Goal: Information Seeking & Learning: Learn about a topic

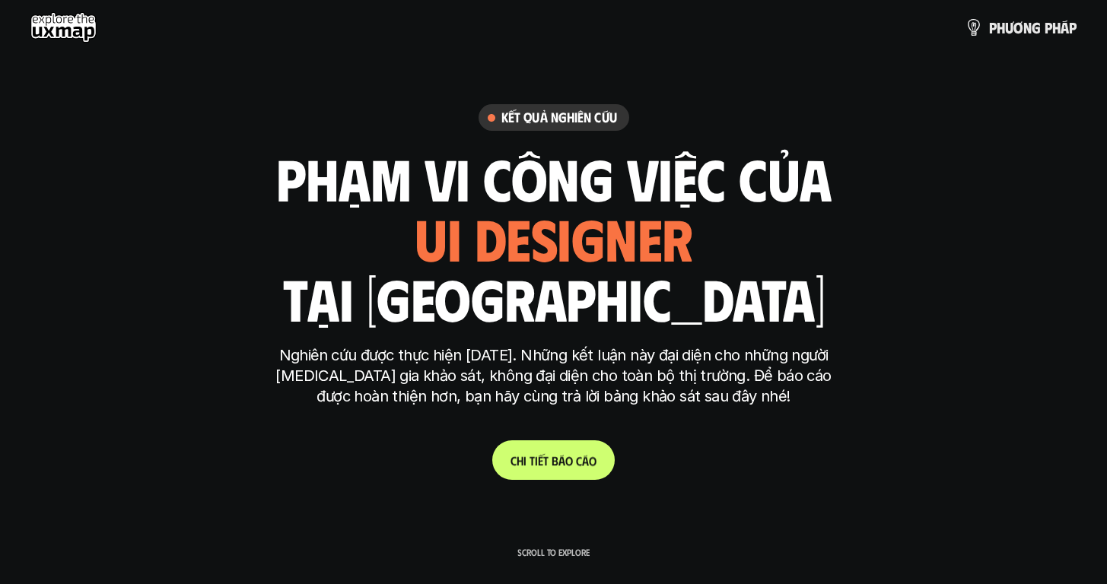
click at [543, 462] on p "C h i t i ế t b á o c á o" at bounding box center [554, 461] width 86 height 14
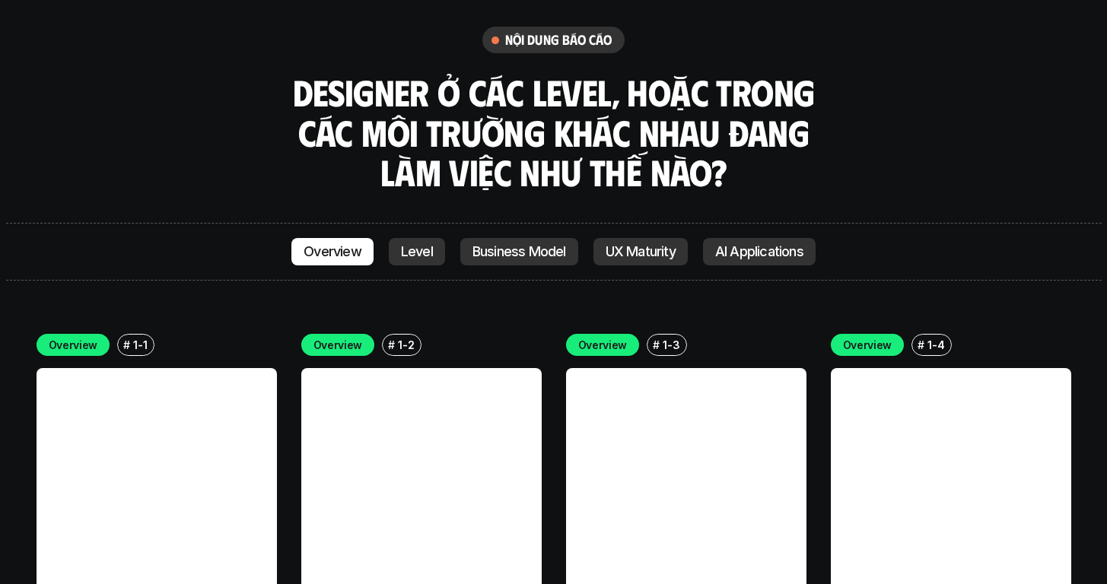
scroll to position [4279, 0]
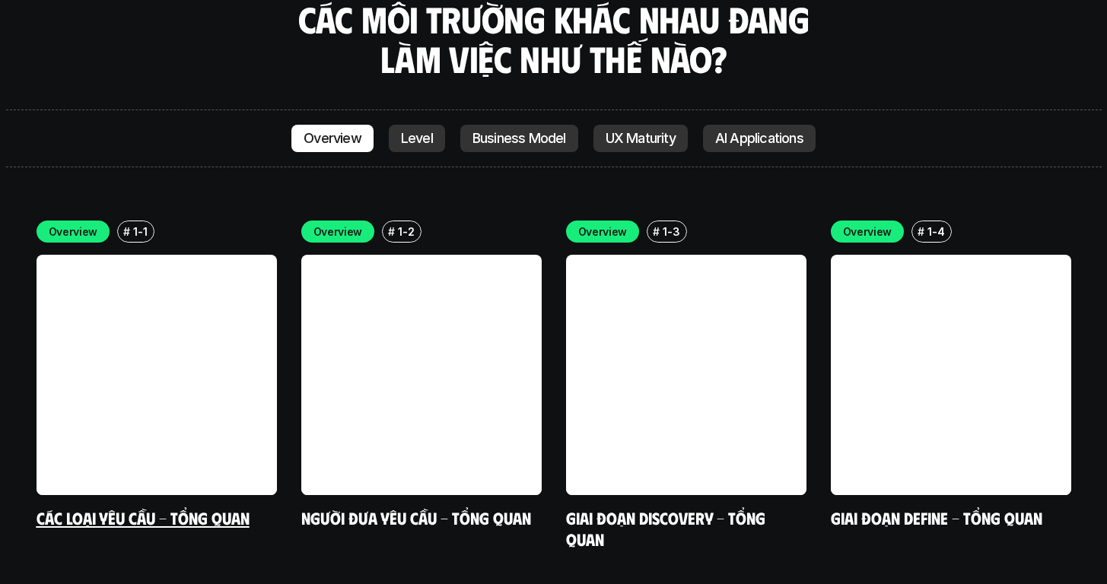
click at [201, 305] on link at bounding box center [157, 375] width 240 height 240
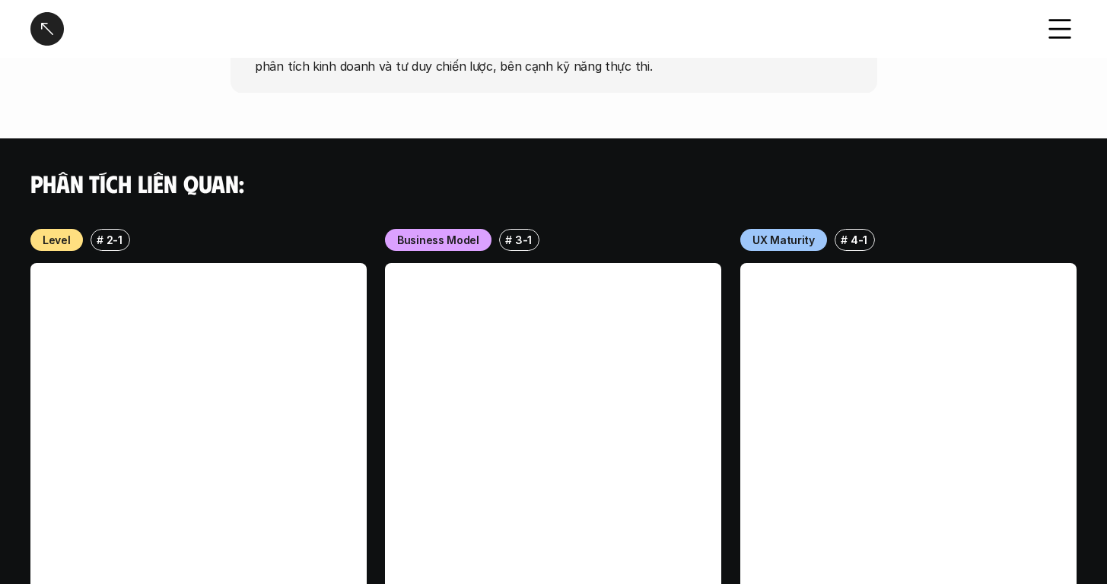
scroll to position [1554, 0]
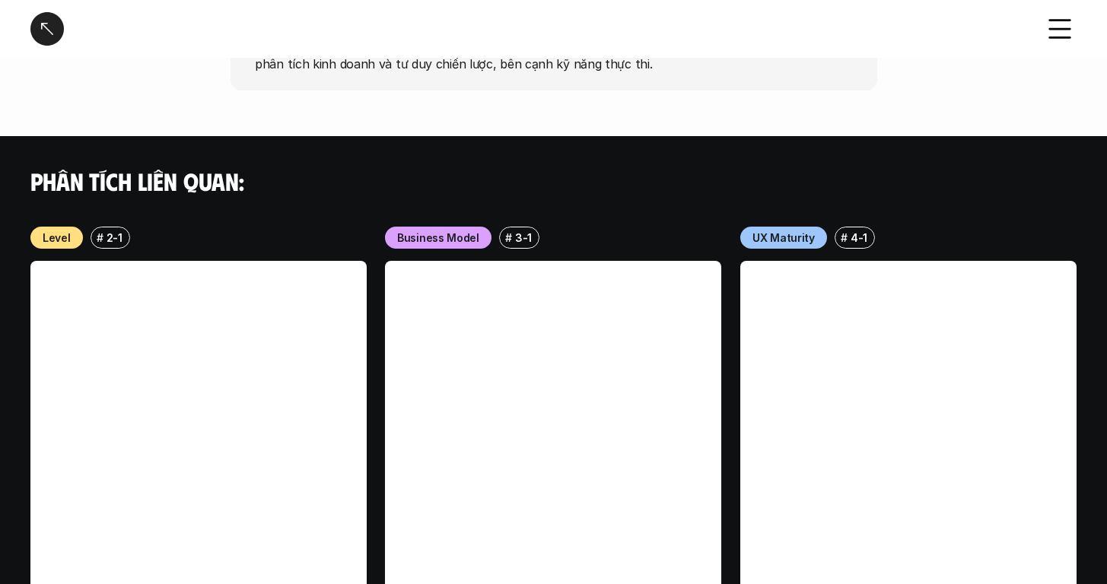
scroll to position [4025, 0]
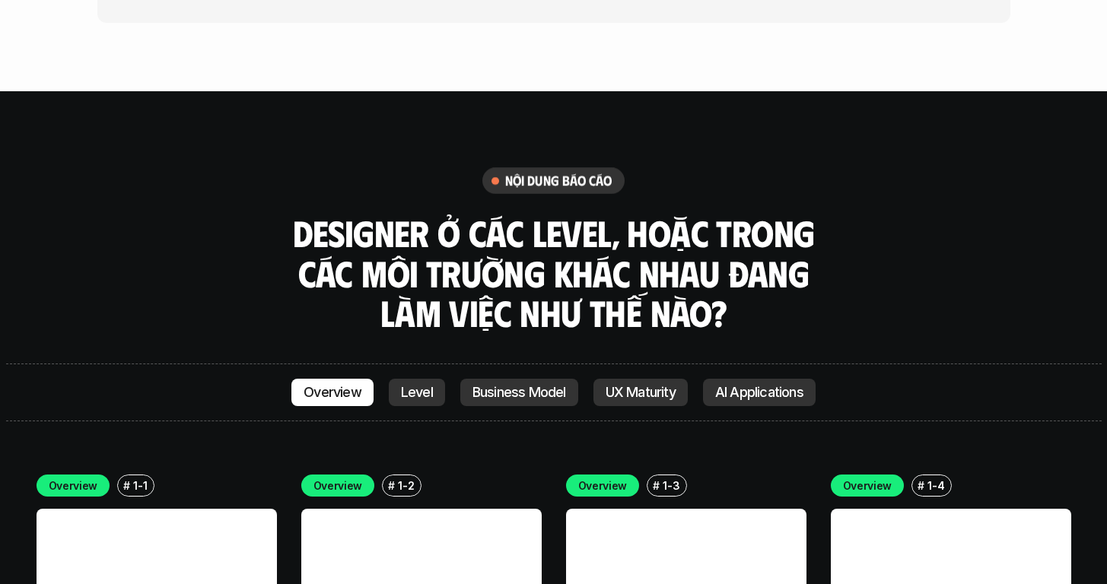
click at [286, 196] on div "nội dung báo cáo Designer ở các level, hoặc trong các môi trường khác nhau đang…" at bounding box center [554, 250] width 1096 height 166
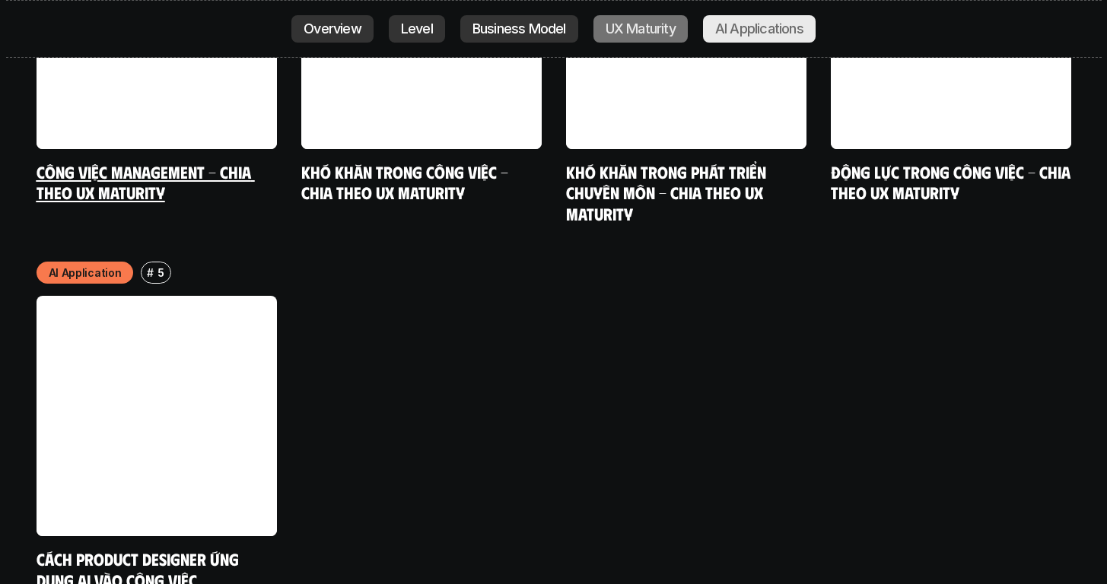
scroll to position [8035, 0]
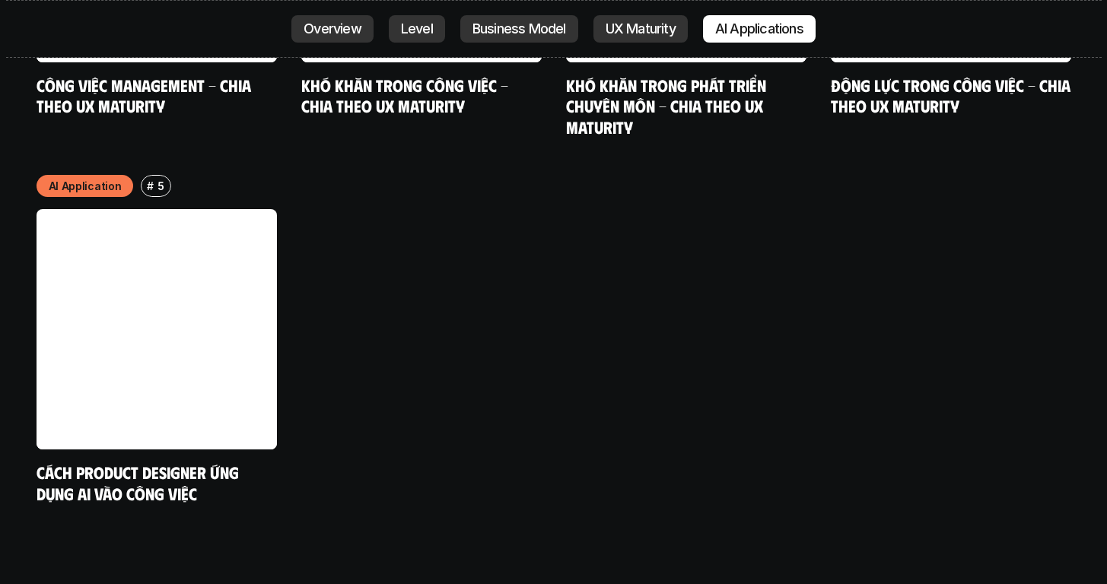
click at [423, 326] on div "AI Application # 5 Cách Product Designer ứng dụng AI vào công việc" at bounding box center [554, 339] width 1035 height 329
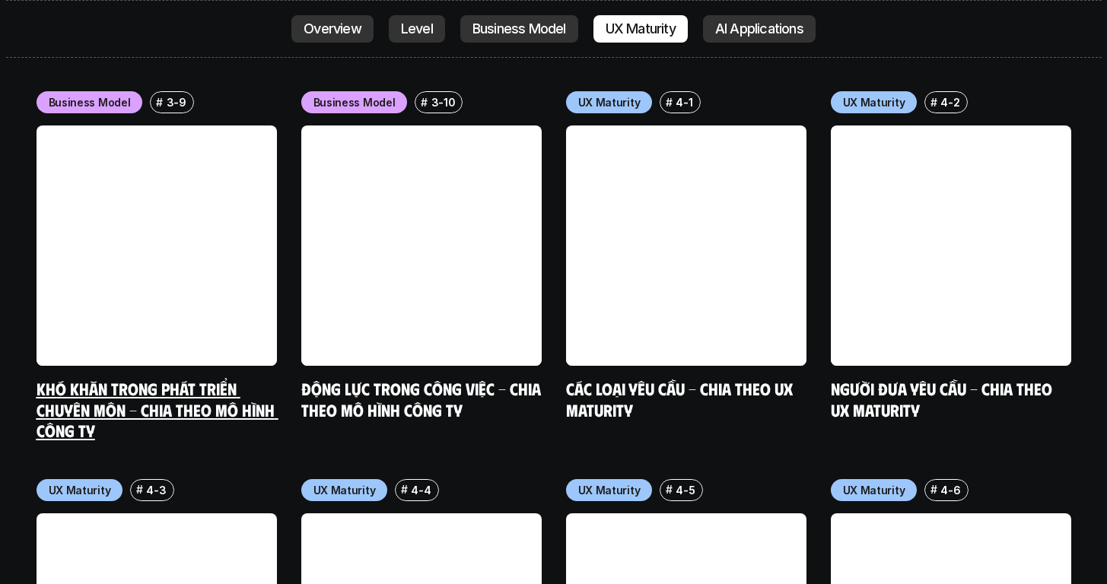
scroll to position [6976, 0]
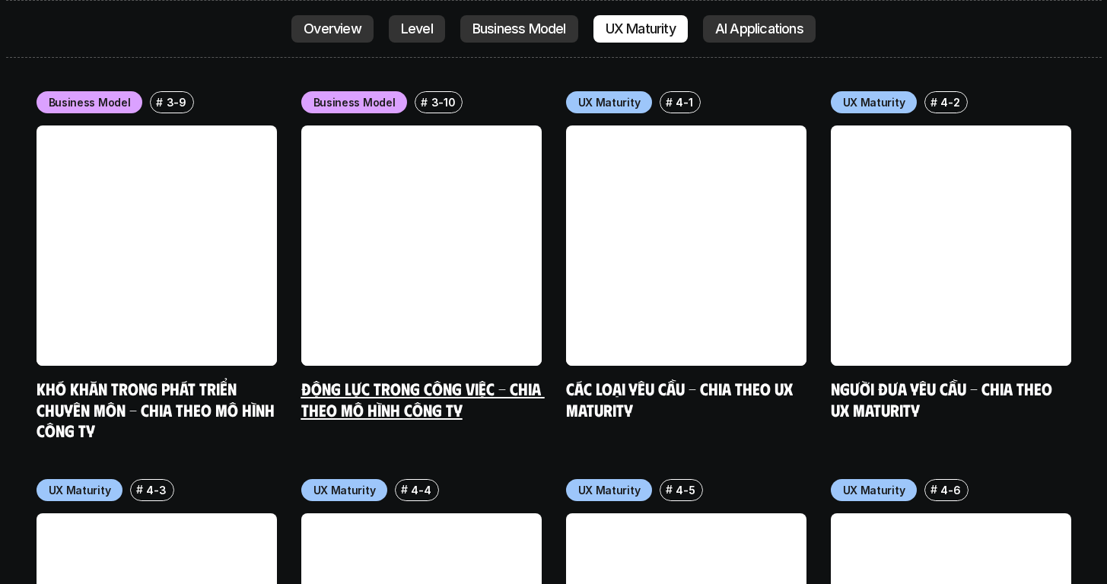
click at [387, 187] on link at bounding box center [421, 246] width 240 height 240
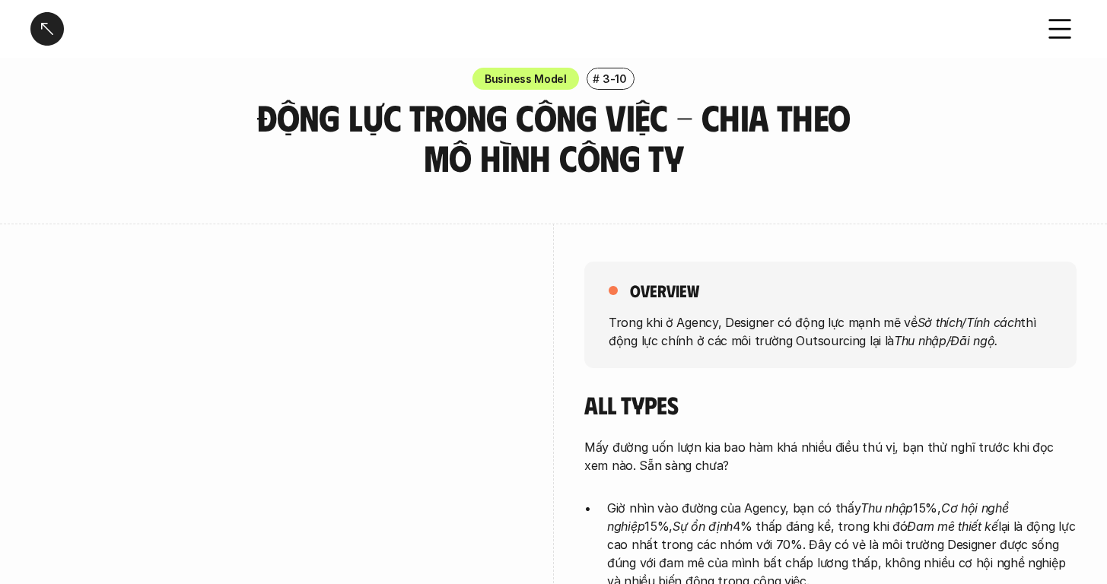
scroll to position [134, 0]
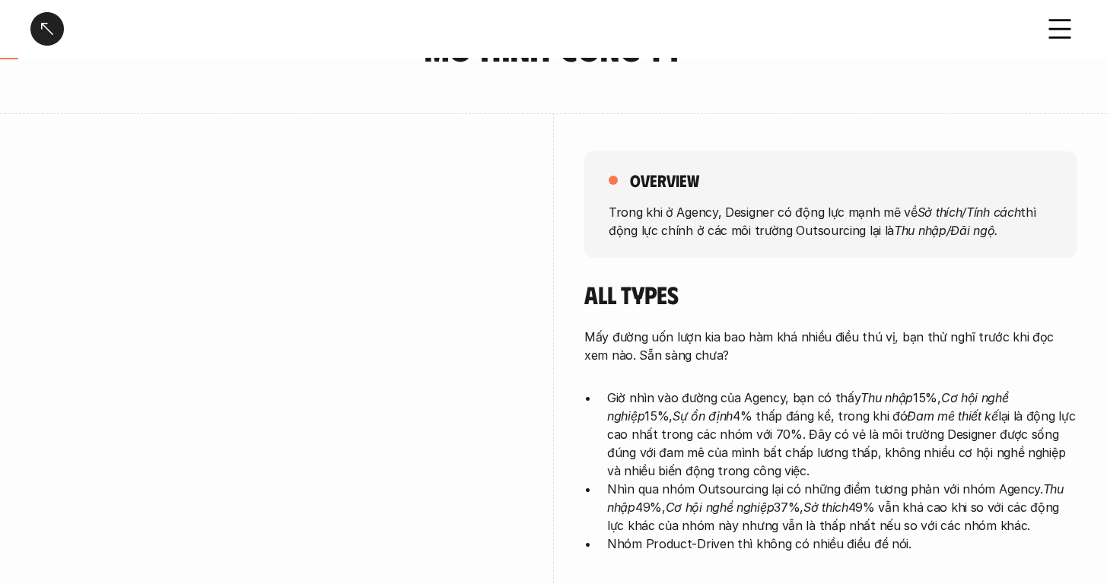
click at [728, 220] on p "Trong khi ở Agency, Designer có động lực mạnh mẽ về Sở thích/Tính cách thì động…" at bounding box center [831, 220] width 444 height 37
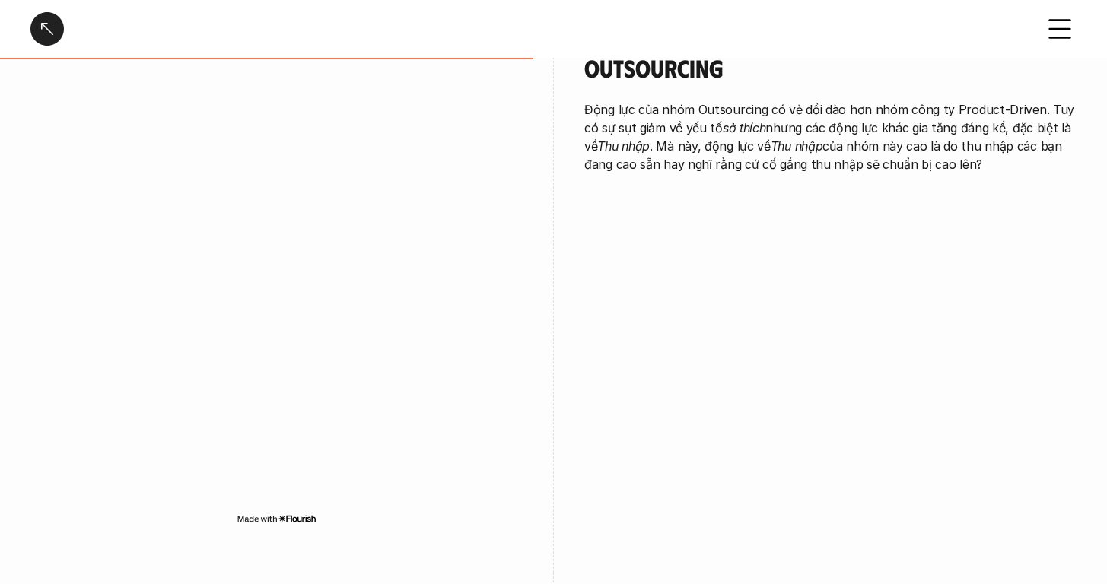
scroll to position [1331, 0]
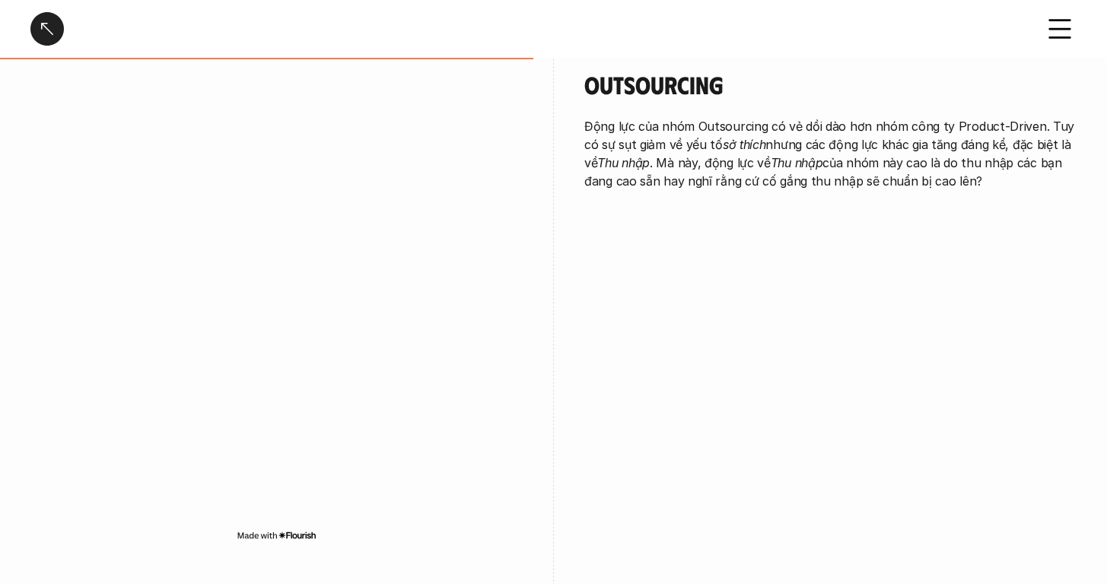
click at [783, 164] on em "Thu nhập" at bounding box center [797, 162] width 53 height 15
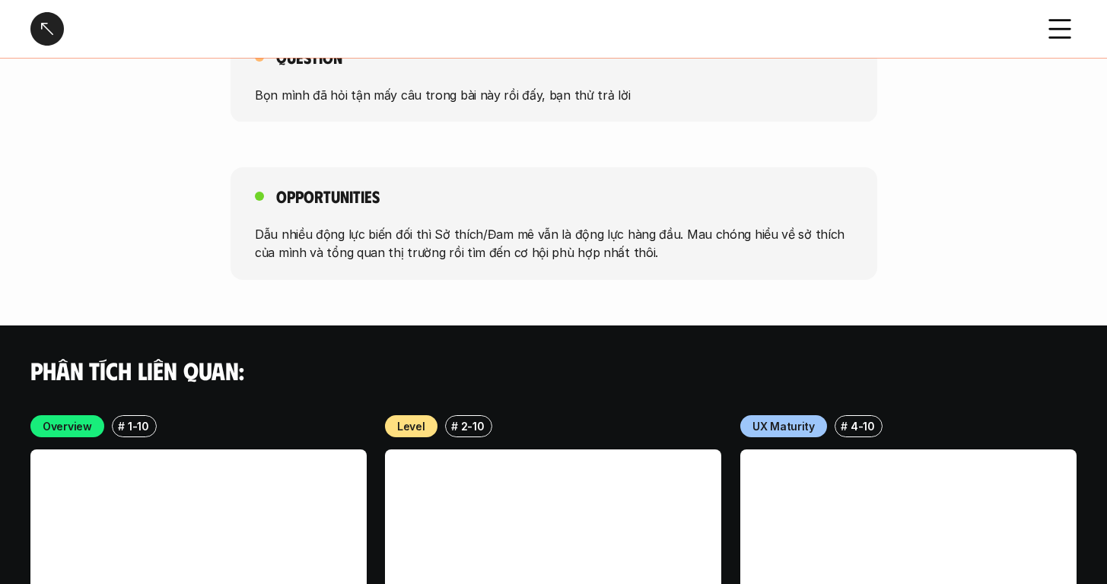
scroll to position [2837, 0]
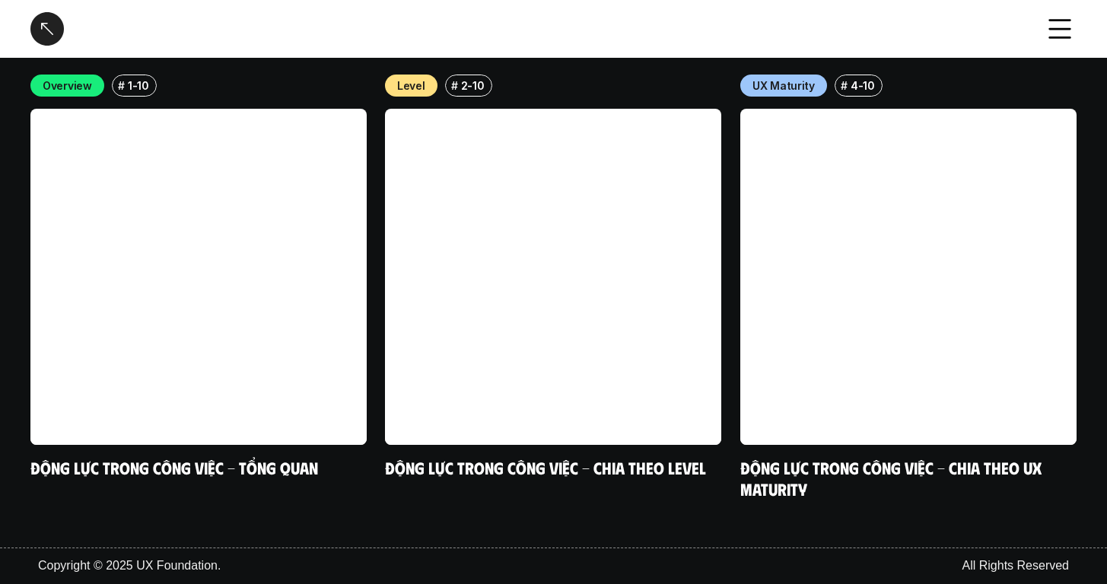
click at [37, 33] on div at bounding box center [46, 28] width 33 height 33
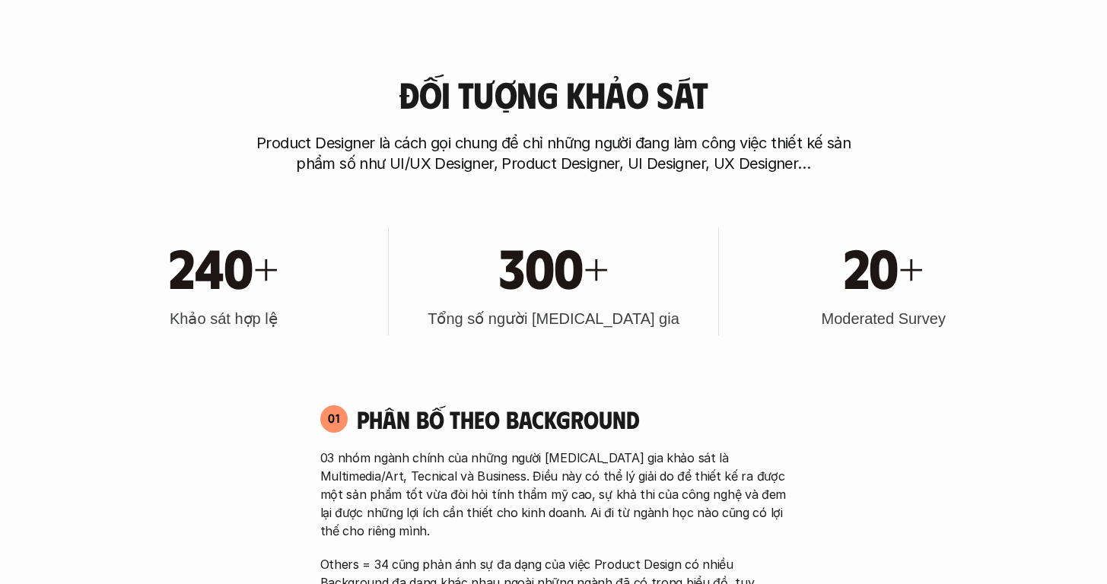
scroll to position [595, 0]
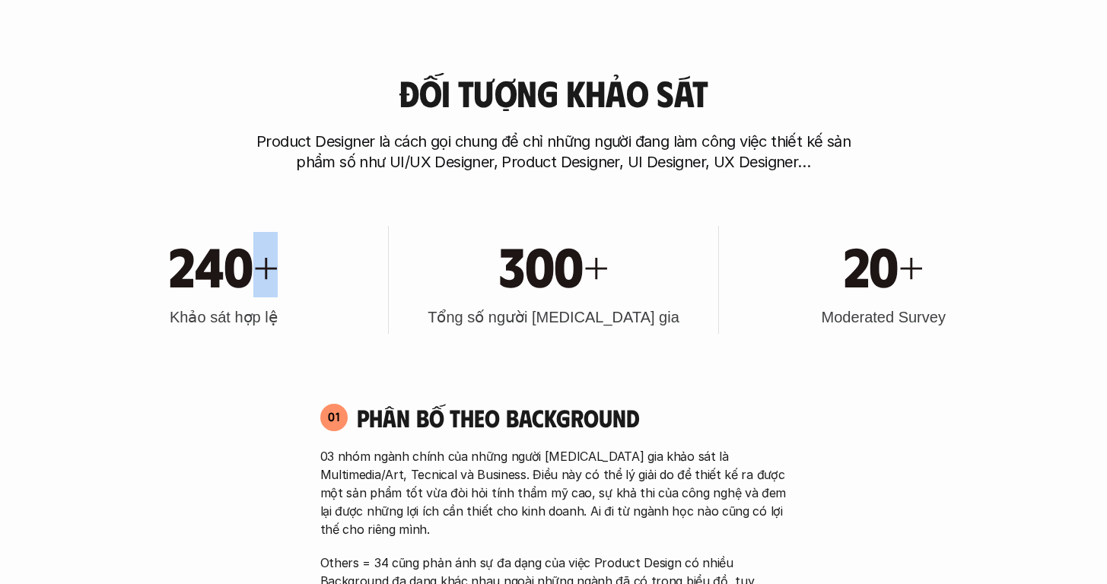
drag, startPoint x: 247, startPoint y: 263, endPoint x: 297, endPoint y: 263, distance: 49.5
click at [297, 263] on div "240+" at bounding box center [224, 264] width 314 height 65
click at [338, 226] on div "240+ Khảo sát hợp lệ" at bounding box center [224, 280] width 314 height 108
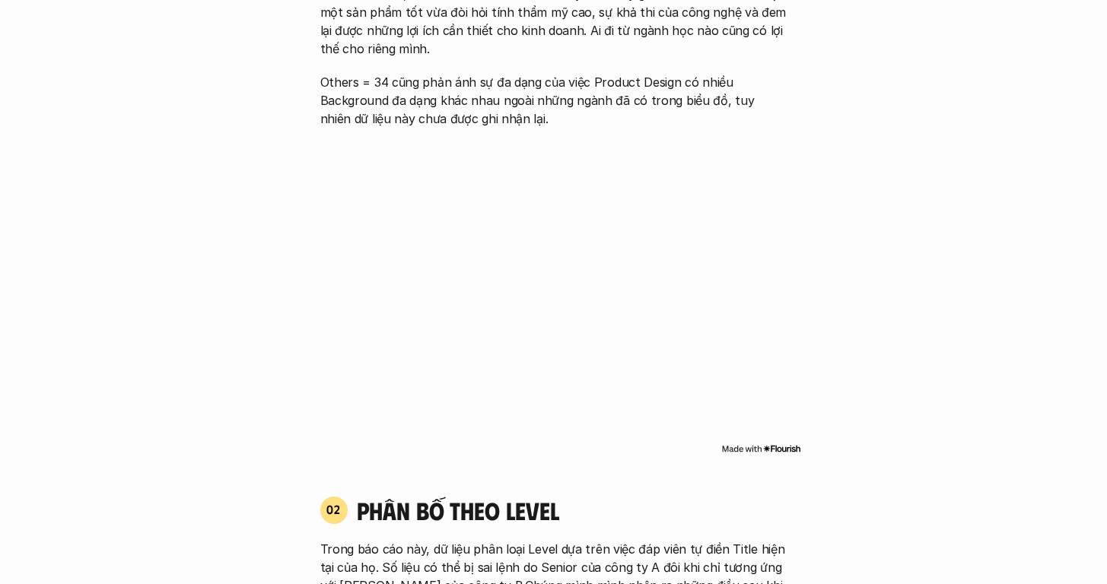
scroll to position [1181, 0]
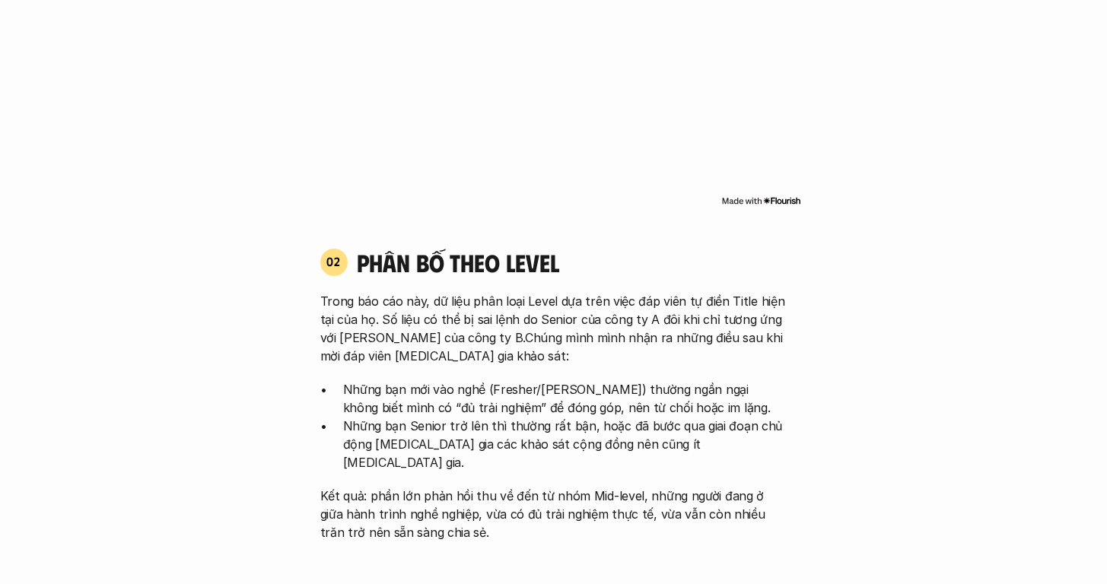
scroll to position [1342, 0]
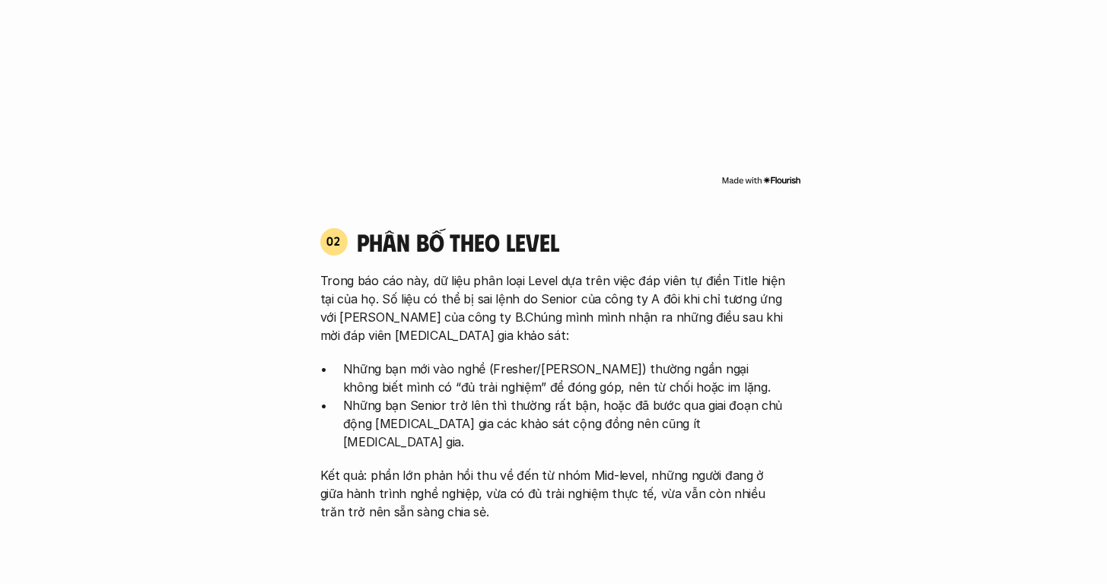
scroll to position [1345, 0]
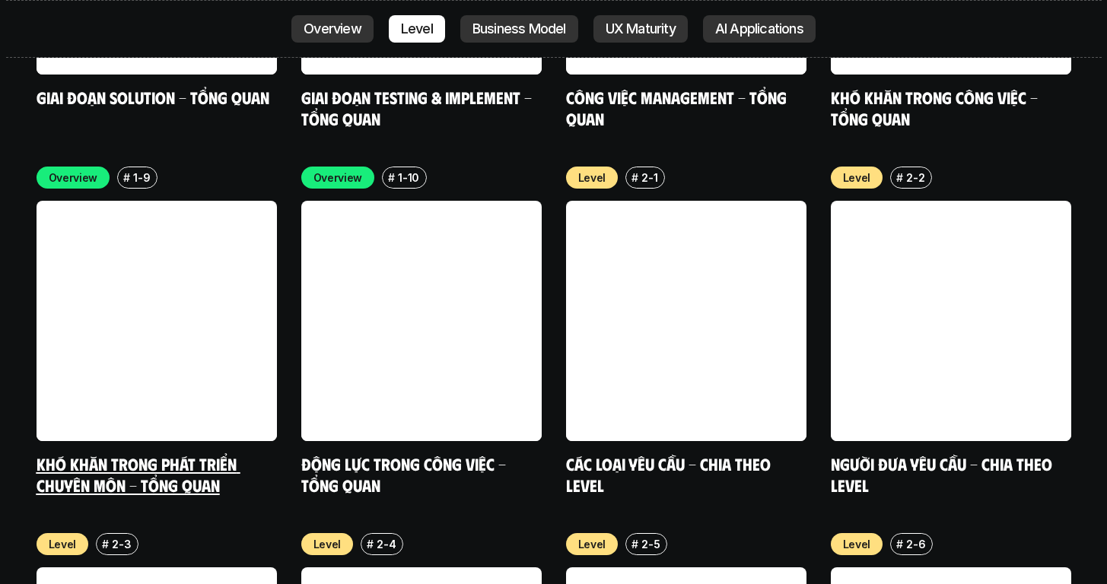
scroll to position [5067, 0]
click at [199, 239] on link at bounding box center [157, 321] width 240 height 240
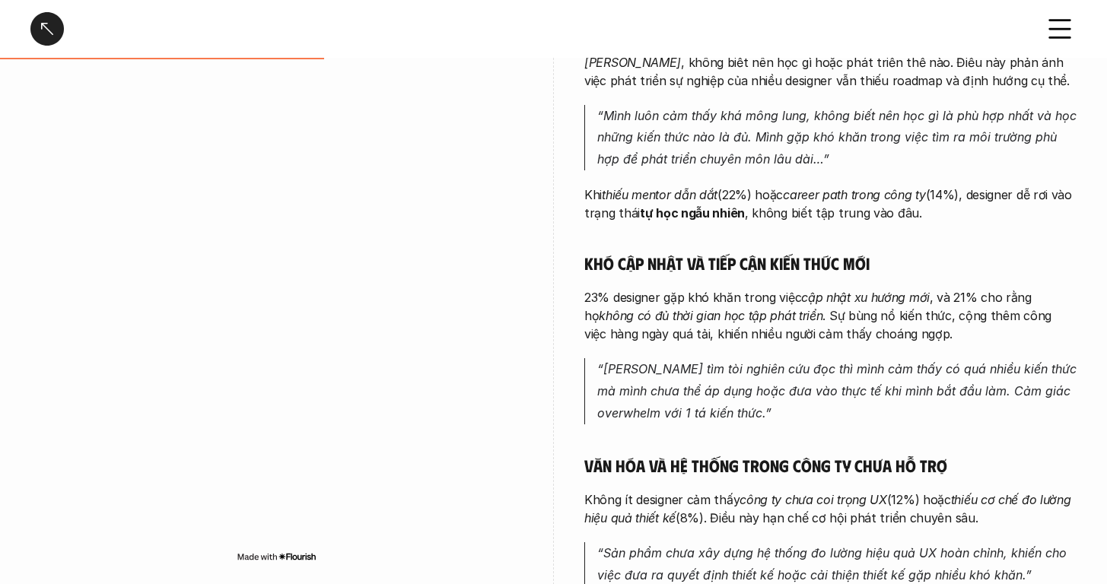
scroll to position [448, 0]
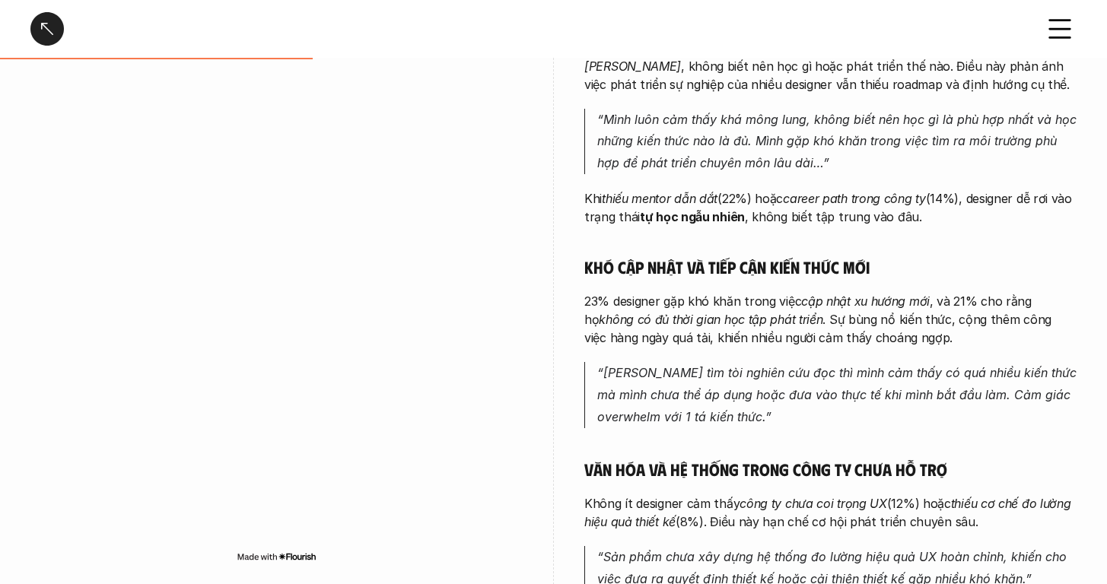
click at [537, 159] on div "overview Các thách thức phát triển sự nghiệp của Product Designer tập trung vào…" at bounding box center [553, 243] width 1046 height 889
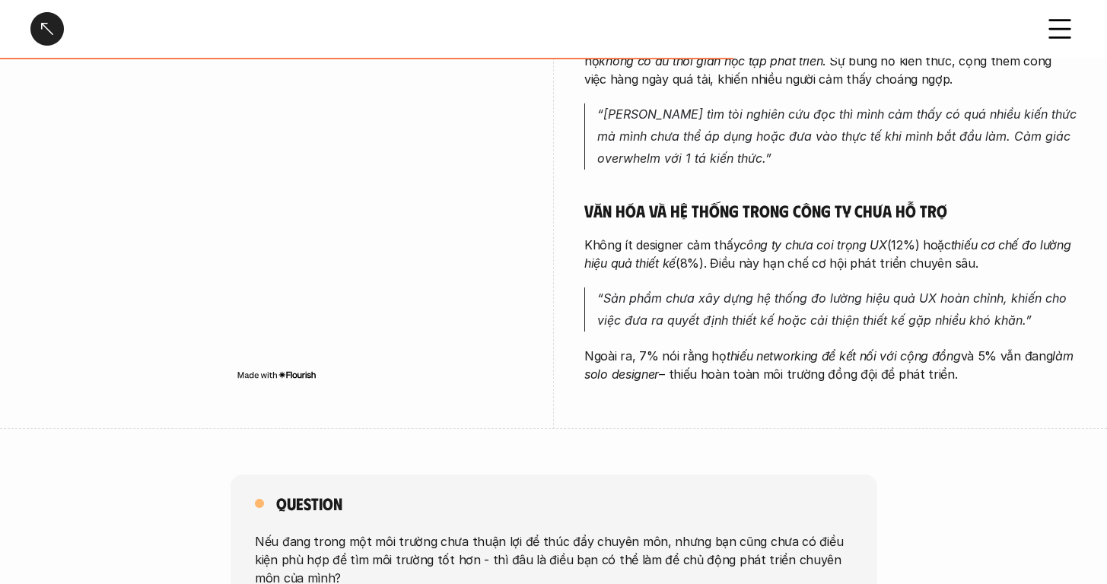
scroll to position [941, 0]
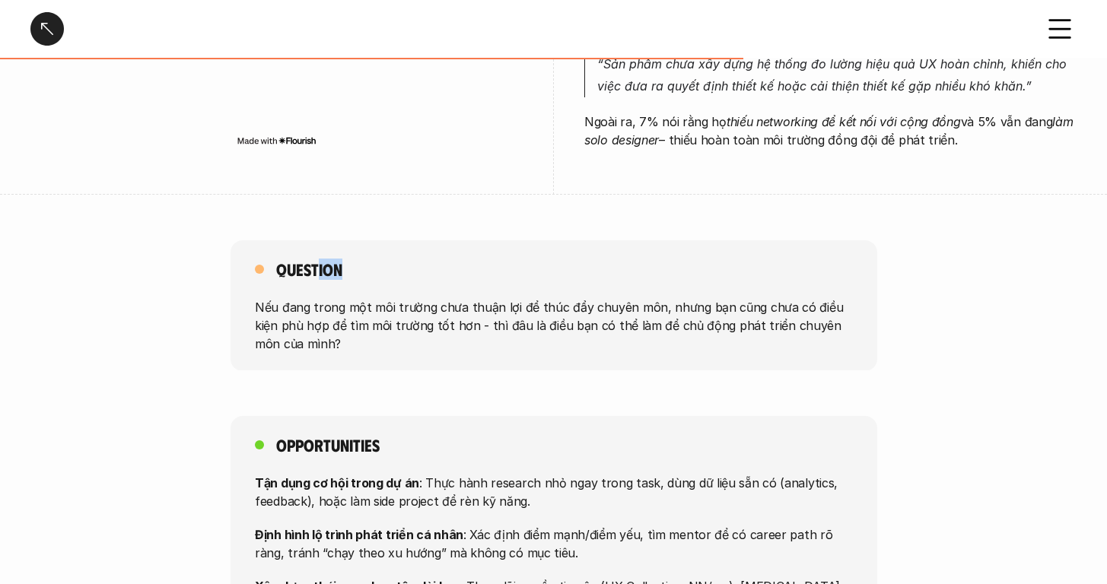
drag, startPoint x: 317, startPoint y: 273, endPoint x: 412, endPoint y: 276, distance: 94.4
click at [412, 276] on div "Question Nếu đang trong một môi trường chưa thuận lợi để thúc đẩy chuyên môn, n…" at bounding box center [554, 305] width 647 height 131
drag, startPoint x: 412, startPoint y: 276, endPoint x: 415, endPoint y: 267, distance: 9.6
click at [412, 275] on div "Question Nếu đang trong một môi trường chưa thuận lợi để thúc đẩy chuyên môn, n…" at bounding box center [554, 305] width 647 height 131
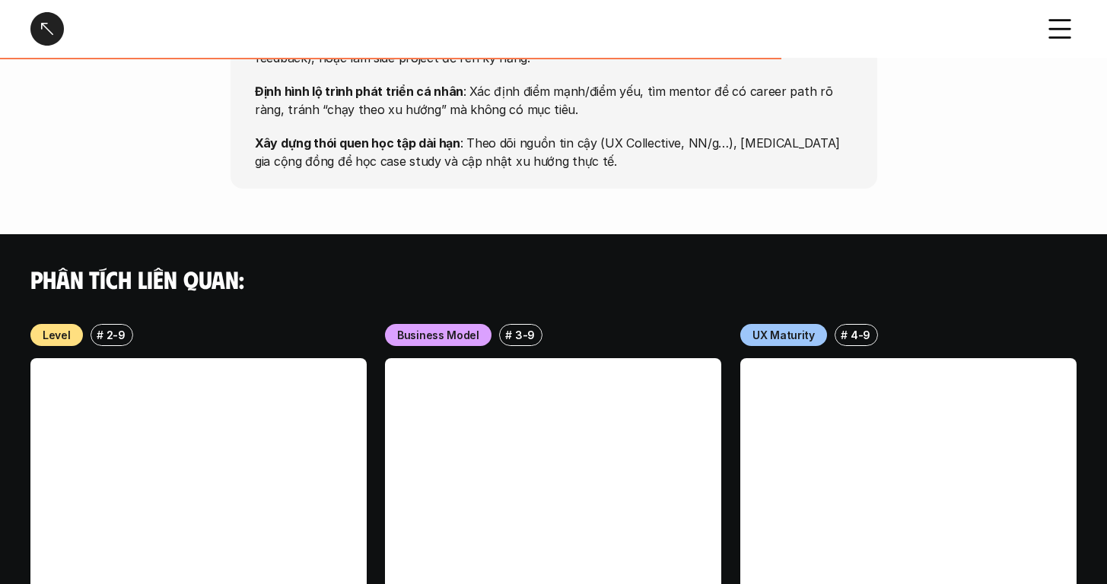
scroll to position [1635, 0]
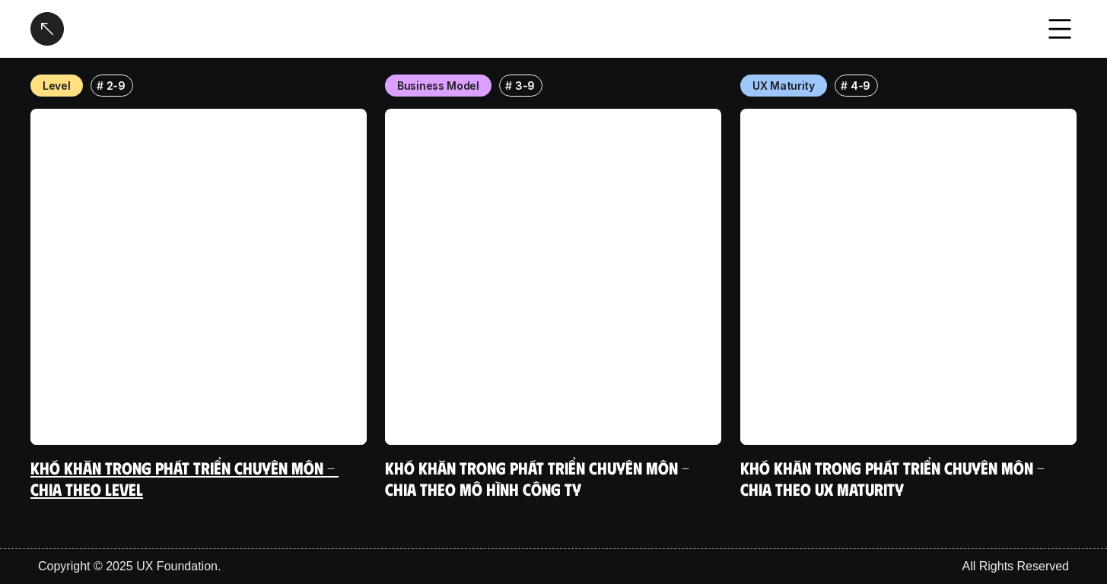
click at [187, 336] on link at bounding box center [198, 277] width 336 height 336
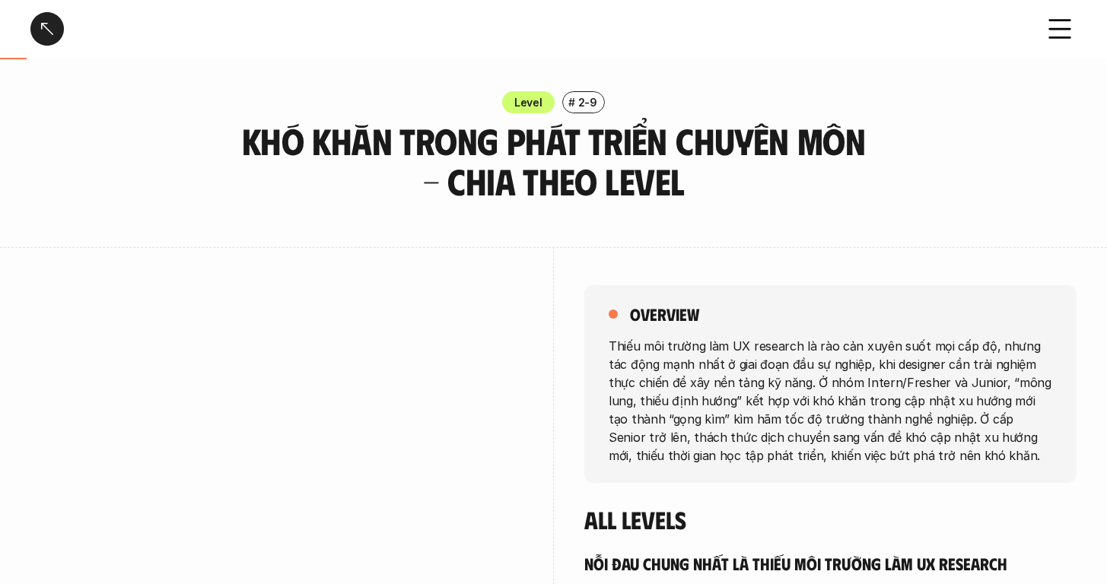
click at [1058, 43] on icon at bounding box center [1059, 28] width 33 height 33
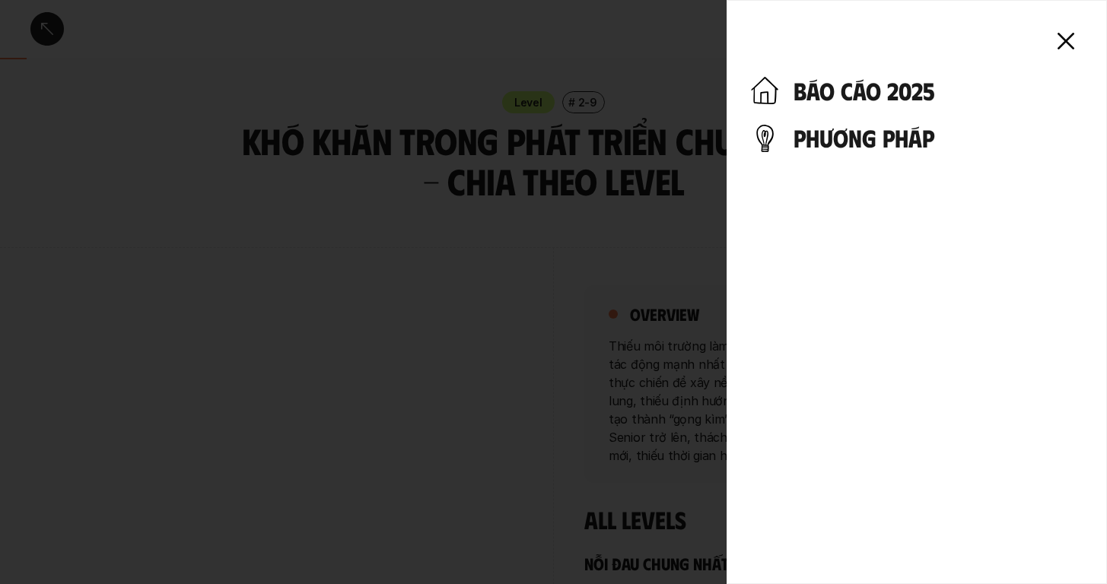
click at [1063, 46] on icon at bounding box center [1065, 40] width 33 height 33
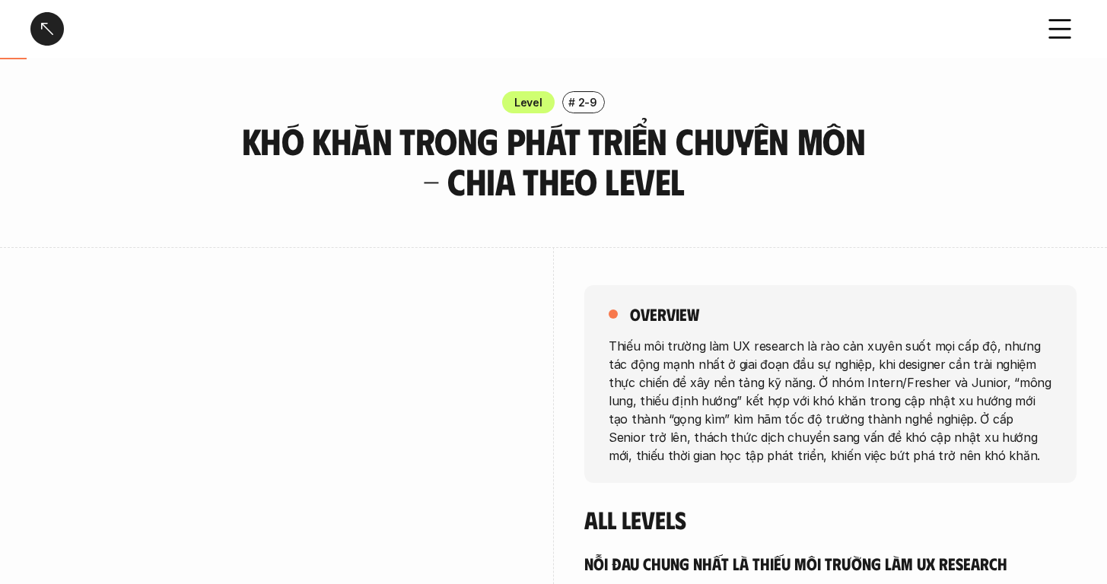
click at [48, 39] on div at bounding box center [46, 28] width 33 height 33
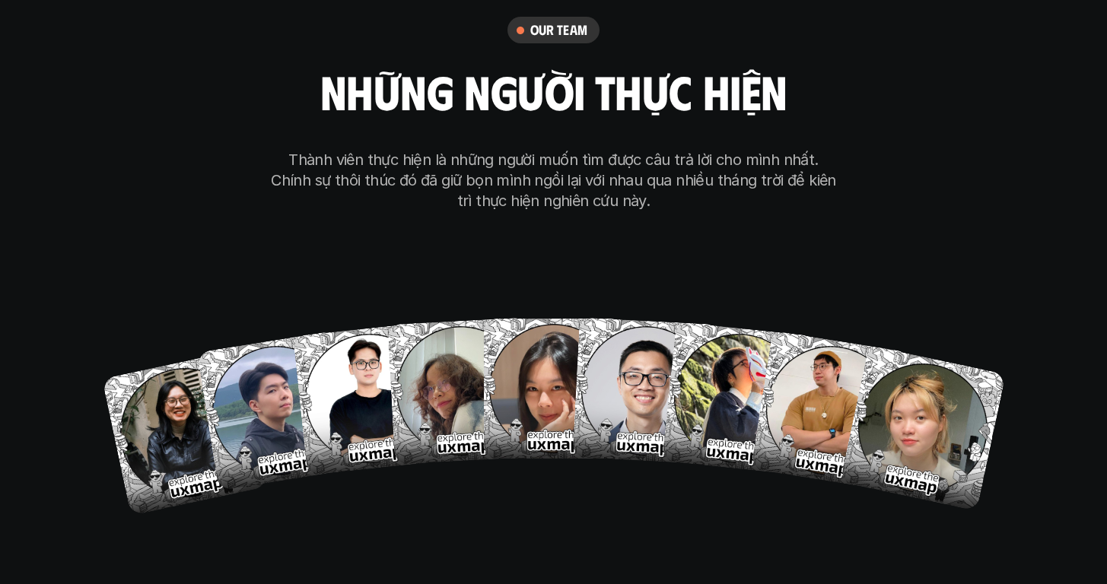
scroll to position [8733, 0]
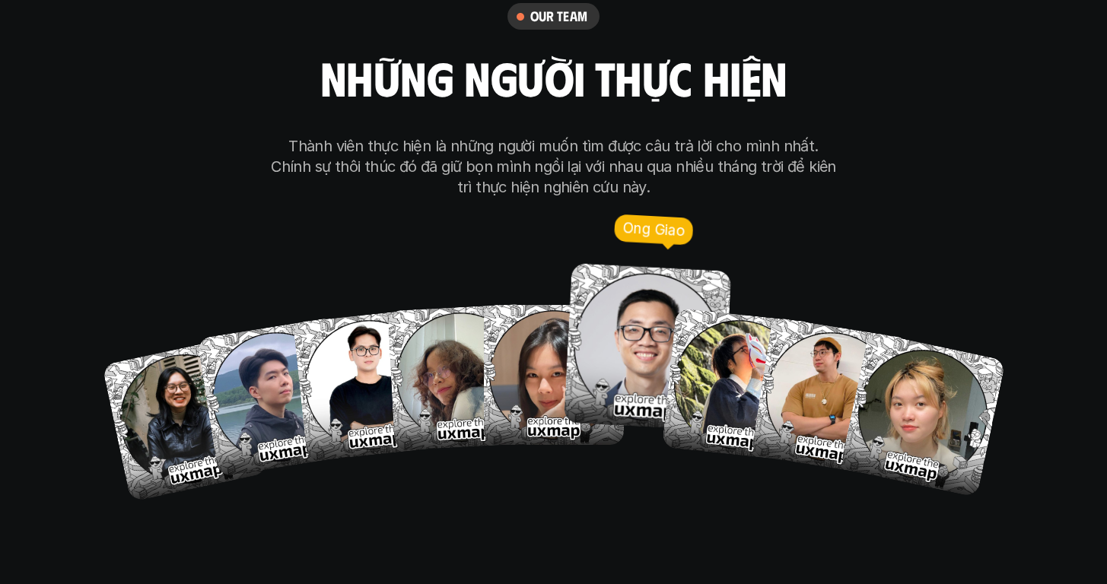
click at [624, 279] on img at bounding box center [647, 347] width 168 height 168
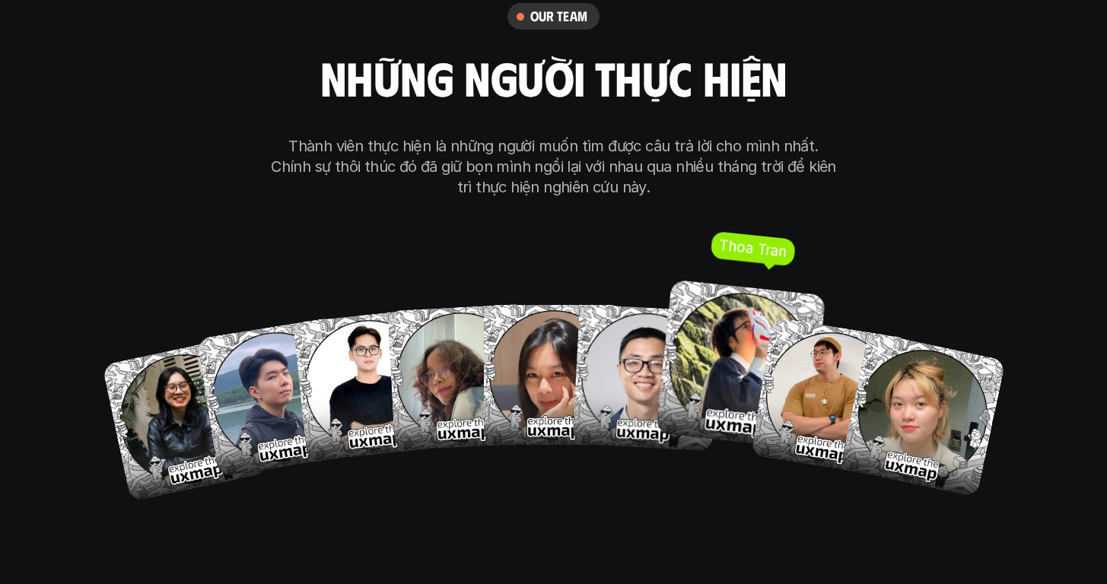
click at [709, 327] on img at bounding box center [740, 365] width 170 height 170
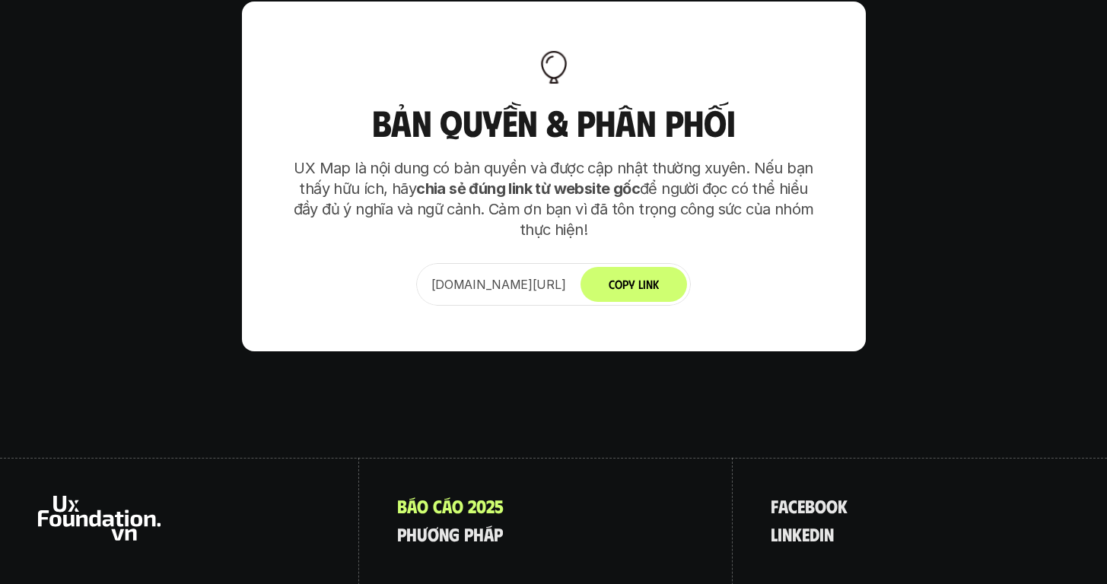
scroll to position [9557, 0]
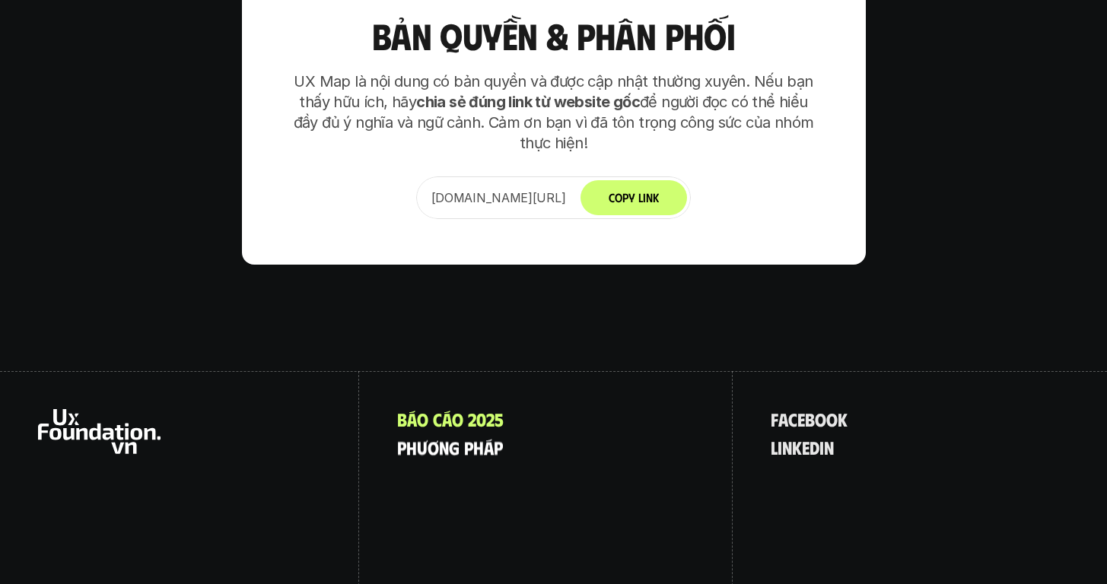
click at [434, 438] on p "p h ư ơ n g p h á p" at bounding box center [450, 448] width 106 height 20
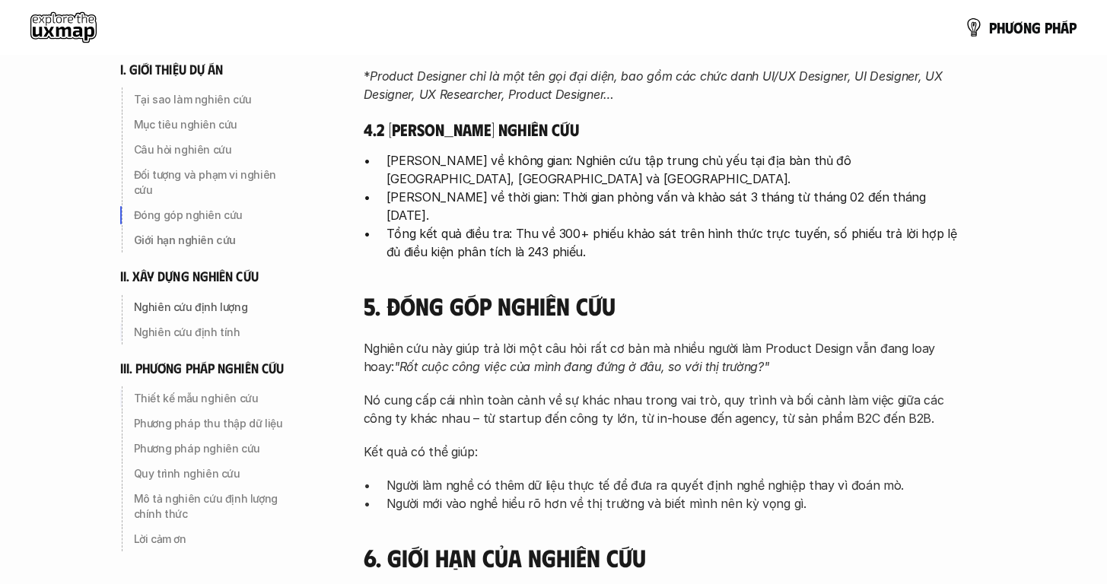
scroll to position [953, 0]
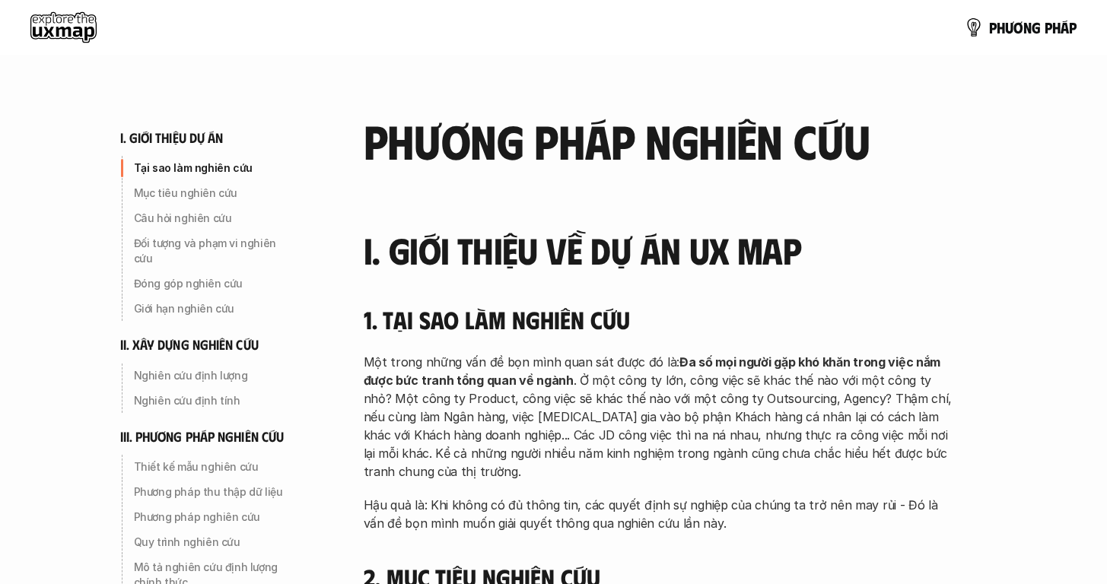
click at [28, 16] on div "p h ư ơ n g p h á p" at bounding box center [553, 27] width 1107 height 55
click at [32, 18] on use at bounding box center [63, 27] width 66 height 30
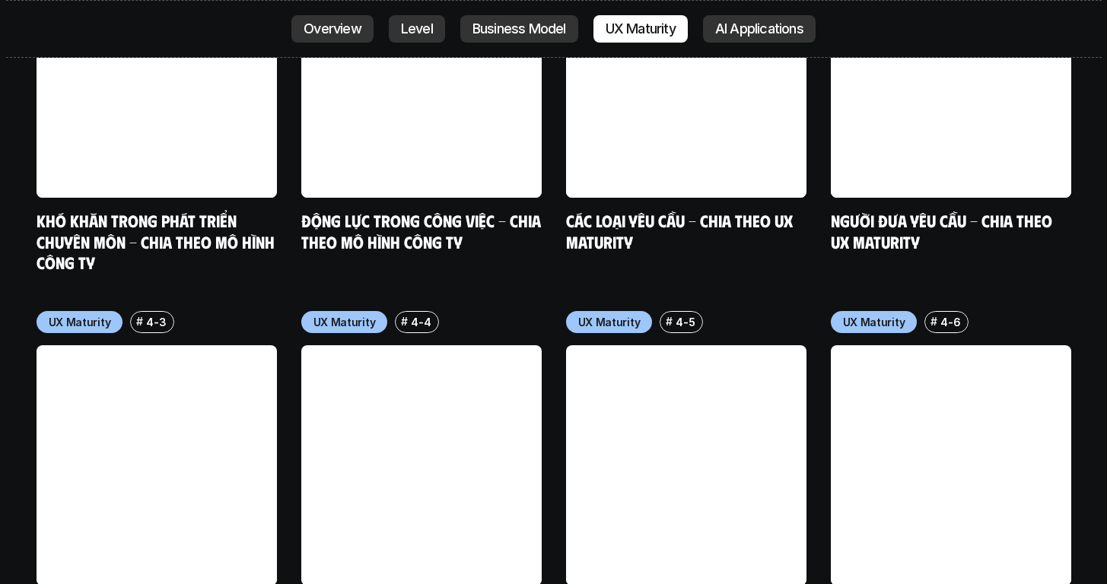
scroll to position [7146, 0]
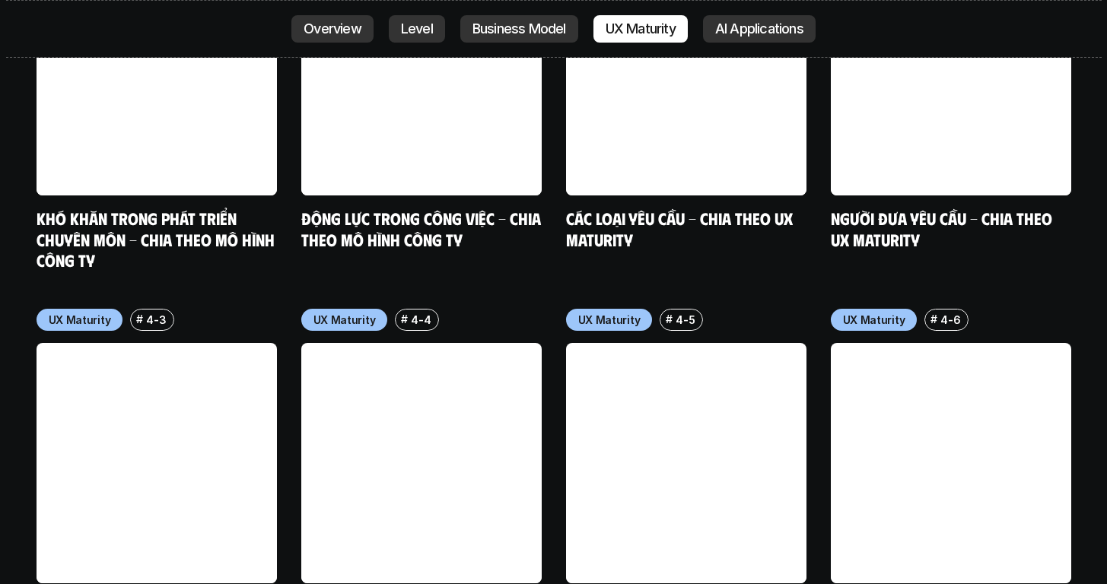
click at [174, 343] on link at bounding box center [157, 463] width 240 height 240
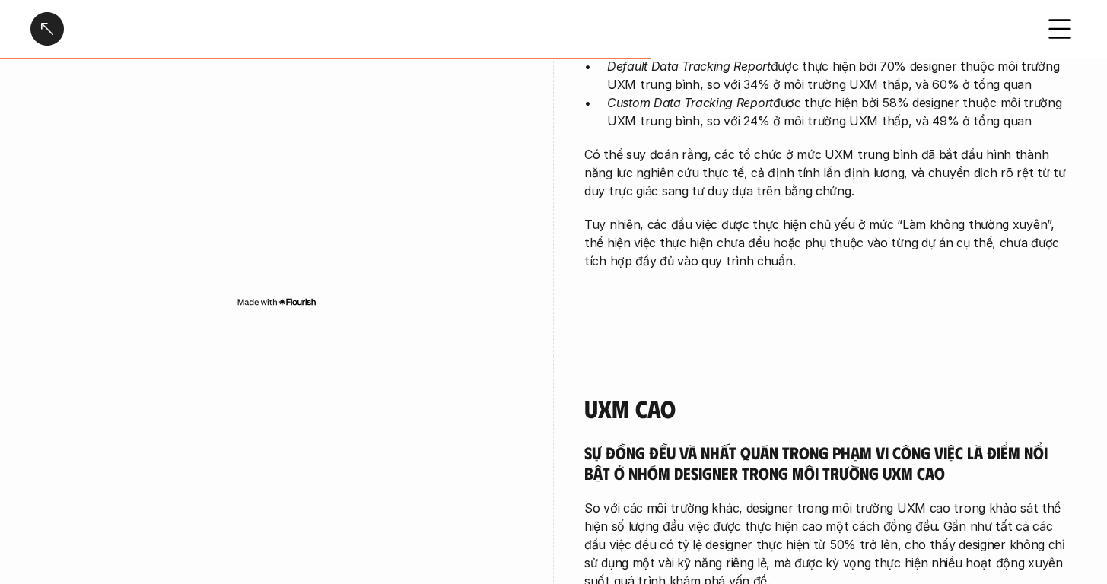
scroll to position [1664, 0]
